Goal: Task Accomplishment & Management: Manage account settings

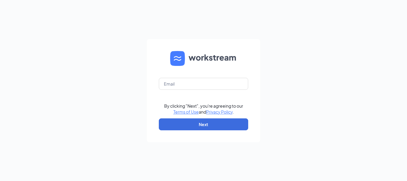
click at [188, 77] on form "By clicking "Next", you're agreeing to our Terms of Use and Privacy Policy . Ne…" at bounding box center [203, 90] width 113 height 103
click at [188, 82] on input "text" at bounding box center [203, 84] width 89 height 12
type input "[EMAIL_ADDRESS][DOMAIN_NAME]"
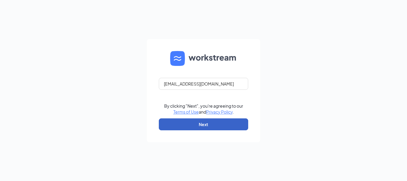
click at [200, 122] on button "Next" at bounding box center [203, 124] width 89 height 12
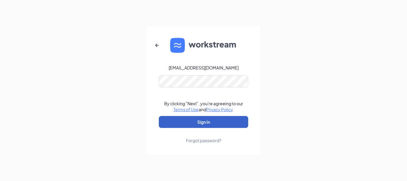
click at [192, 120] on button "Sign In" at bounding box center [203, 122] width 89 height 12
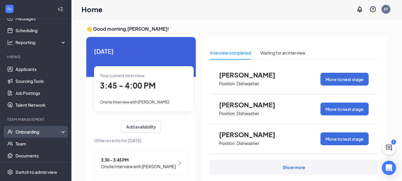
scroll to position [60, 0]
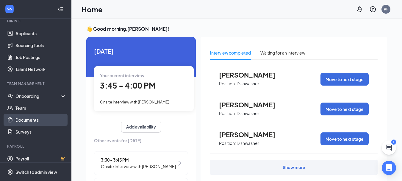
click at [27, 117] on link "Documents" at bounding box center [40, 120] width 51 height 12
